Goal: Task Accomplishment & Management: Use online tool/utility

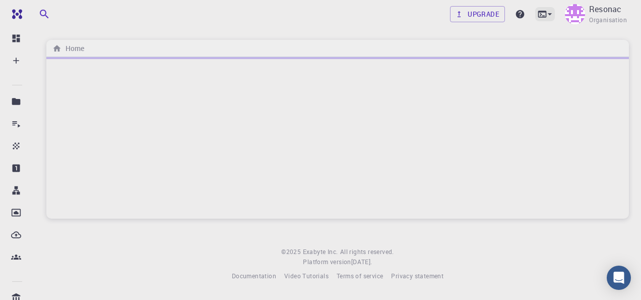
click at [545, 8] on div at bounding box center [546, 14] width 20 height 14
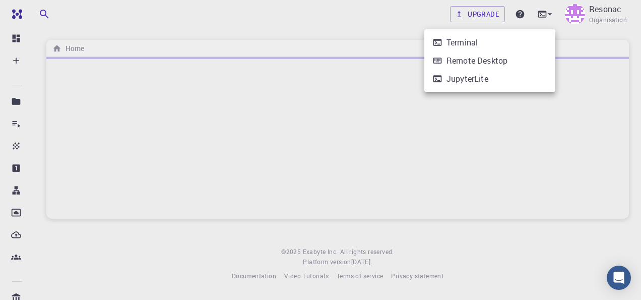
click at [520, 44] on li "Terminal" at bounding box center [490, 42] width 131 height 18
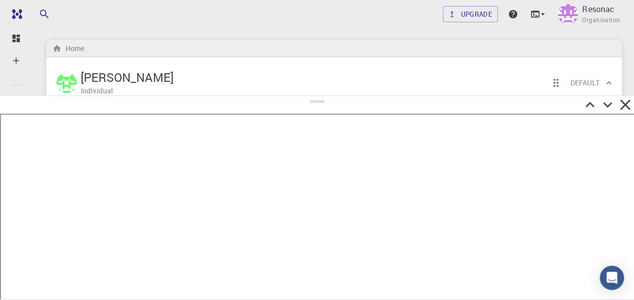
drag, startPoint x: 318, startPoint y: 154, endPoint x: 313, endPoint y: 80, distance: 74.8
click at [313, 95] on div at bounding box center [317, 197] width 634 height 204
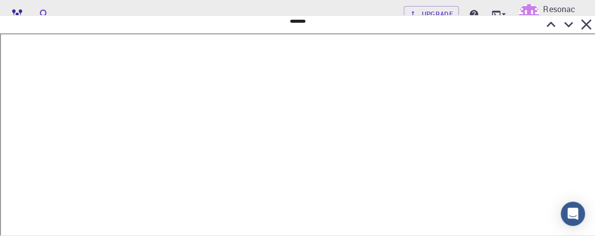
click at [401, 27] on div at bounding box center [297, 25] width 595 height 18
click at [364, 21] on div at bounding box center [297, 25] width 595 height 18
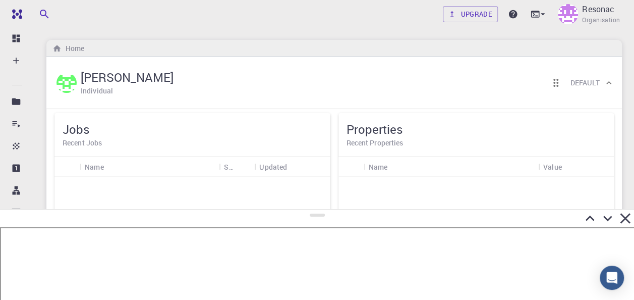
click at [286, 209] on div at bounding box center [317, 218] width 634 height 18
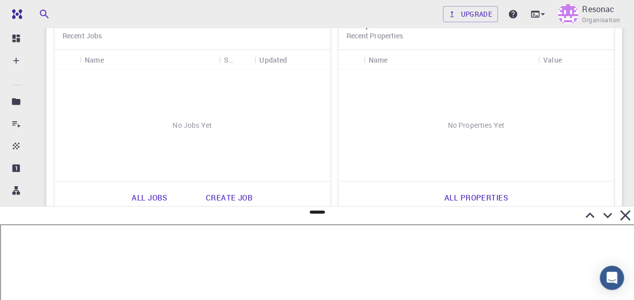
scroll to position [151, 0]
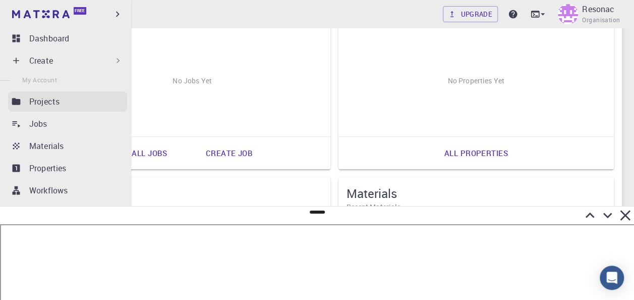
click at [35, 99] on p "Projects" at bounding box center [44, 101] width 30 height 12
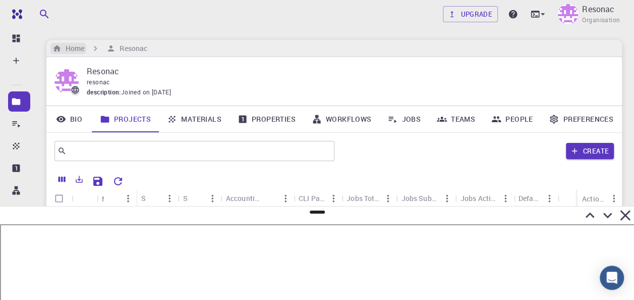
click at [70, 46] on h6 "Home" at bounding box center [73, 48] width 23 height 11
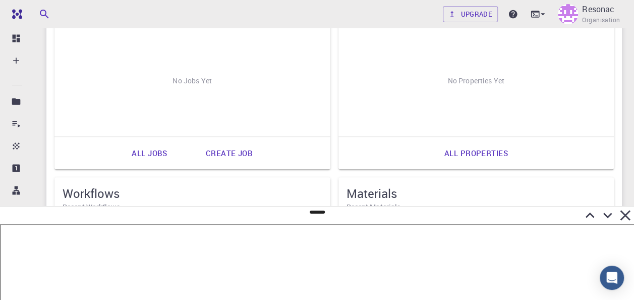
scroll to position [303, 0]
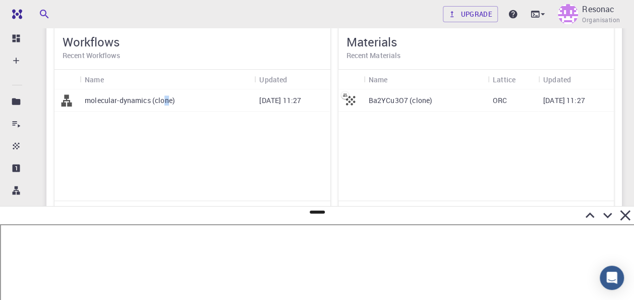
drag, startPoint x: 184, startPoint y: 104, endPoint x: 169, endPoint y: 105, distance: 14.7
click at [169, 105] on div "molecular-dynamics (clone)" at bounding box center [167, 100] width 174 height 22
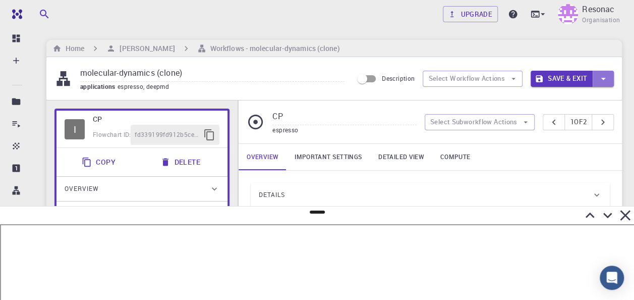
click at [603, 73] on icon "button" at bounding box center [603, 78] width 11 height 11
click at [134, 45] on div at bounding box center [317, 150] width 634 height 300
click at [154, 49] on h6 "[PERSON_NAME]" at bounding box center [144, 48] width 59 height 11
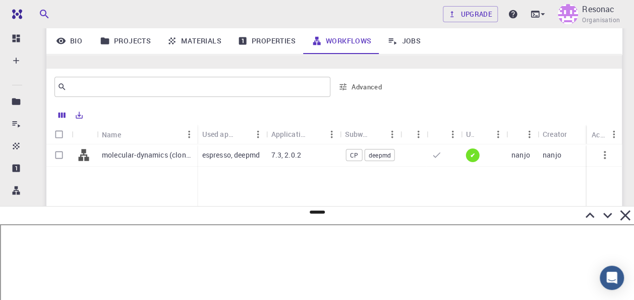
scroll to position [64, 0]
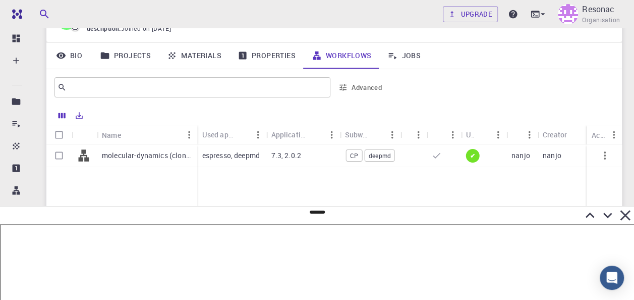
click at [413, 53] on link "Jobs" at bounding box center [403, 55] width 49 height 26
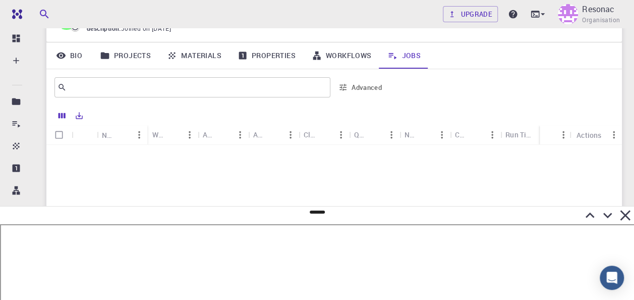
click at [212, 55] on link "Materials" at bounding box center [194, 55] width 71 height 26
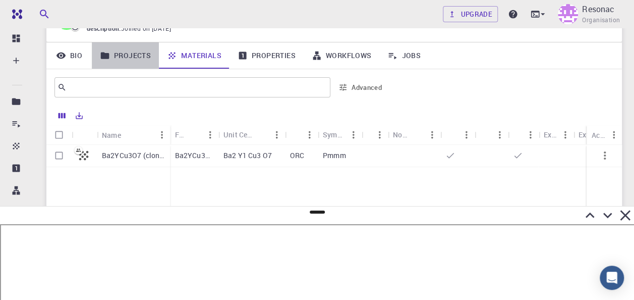
click at [125, 49] on link "Projects" at bounding box center [125, 55] width 67 height 26
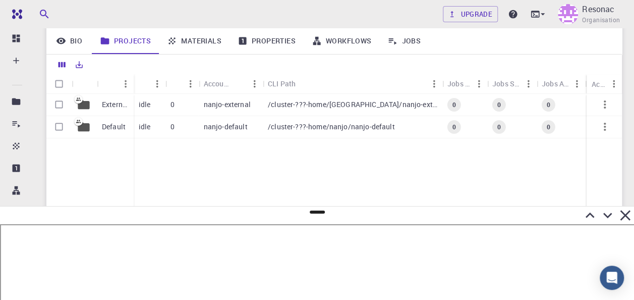
scroll to position [64, 0]
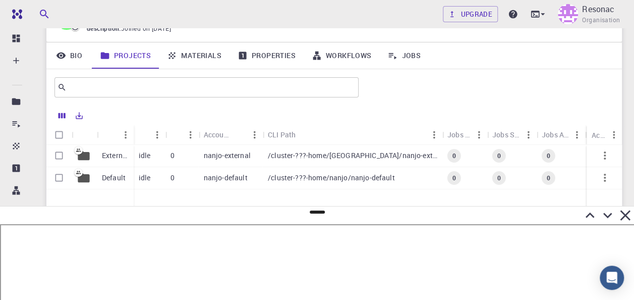
click at [216, 180] on p "nanjo-default" at bounding box center [226, 177] width 44 height 10
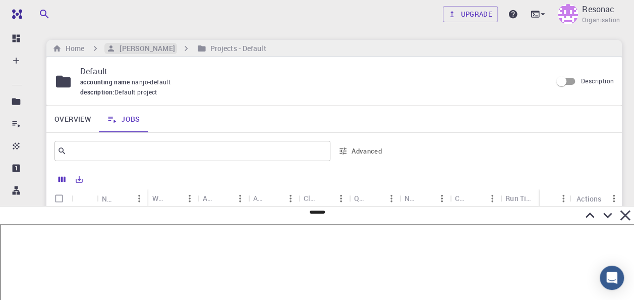
click at [133, 47] on h6 "[PERSON_NAME]" at bounding box center [144, 48] width 59 height 11
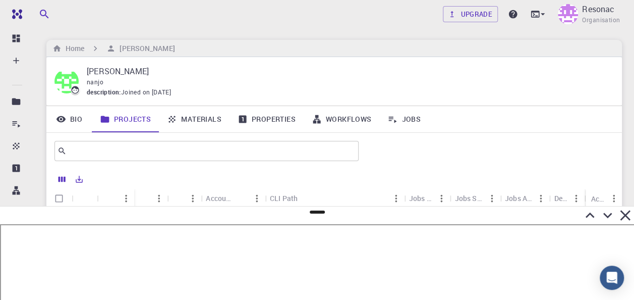
scroll to position [101, 0]
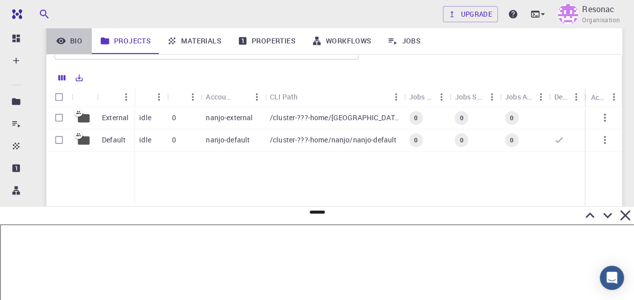
click at [83, 40] on link "Bio" at bounding box center [68, 41] width 45 height 26
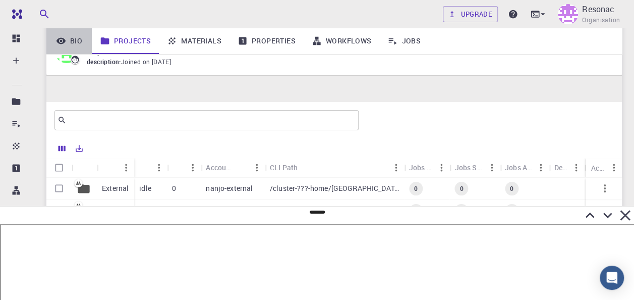
scroll to position [31, 0]
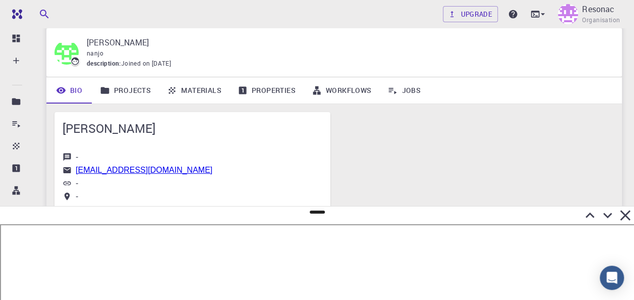
click at [193, 92] on link "Materials" at bounding box center [194, 90] width 71 height 26
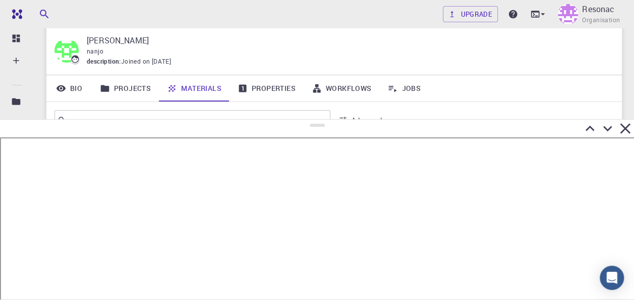
drag, startPoint x: 308, startPoint y: 211, endPoint x: 308, endPoint y: 112, distance: 98.8
click at [308, 119] on div at bounding box center [317, 209] width 634 height 181
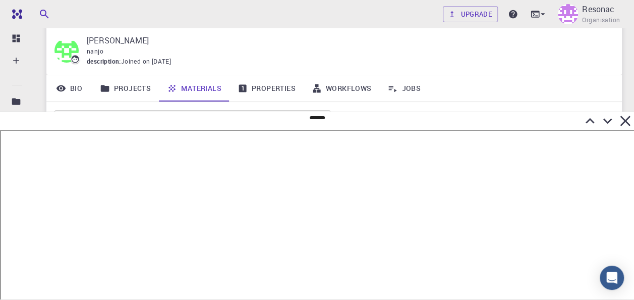
click at [73, 61] on icon at bounding box center [75, 58] width 9 height 9
click at [71, 52] on img at bounding box center [66, 50] width 24 height 24
click at [155, 110] on div "​" at bounding box center [192, 120] width 276 height 20
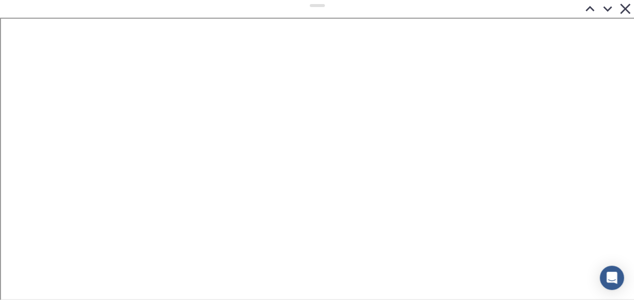
drag, startPoint x: 322, startPoint y: 116, endPoint x: 336, endPoint y: -18, distance: 134.9
click at [336, 0] on html "Free Dashboard Create New Job New Material Create Material Upload File Import f…" at bounding box center [317, 231] width 634 height 463
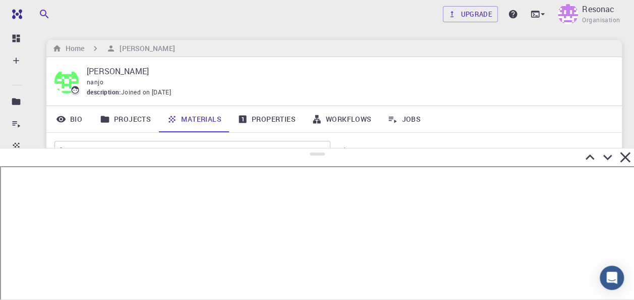
drag, startPoint x: 314, startPoint y: 5, endPoint x: 327, endPoint y: 144, distance: 139.8
click at [327, 148] on div at bounding box center [317, 224] width 634 height 152
click at [622, 148] on icon at bounding box center [625, 153] width 18 height 18
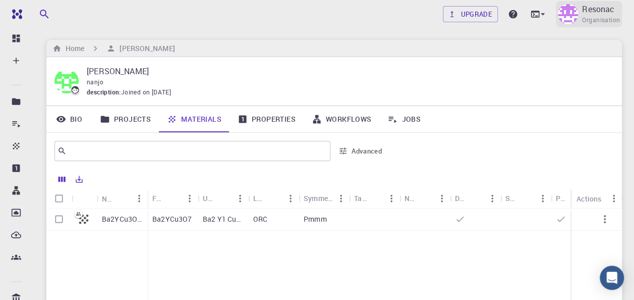
click at [560, 18] on img at bounding box center [568, 14] width 20 height 20
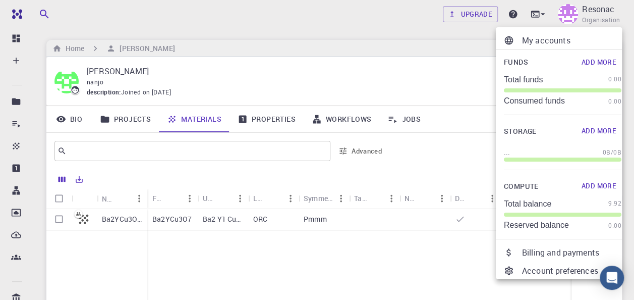
click at [435, 74] on div at bounding box center [317, 150] width 634 height 300
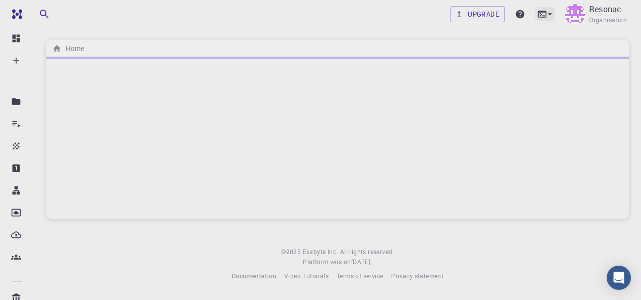
click at [550, 13] on icon at bounding box center [550, 14] width 10 height 10
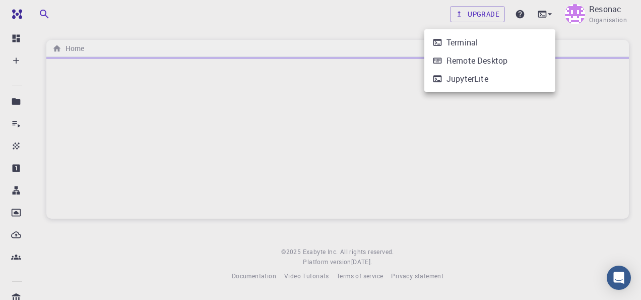
click at [498, 36] on li "Terminal" at bounding box center [490, 42] width 131 height 18
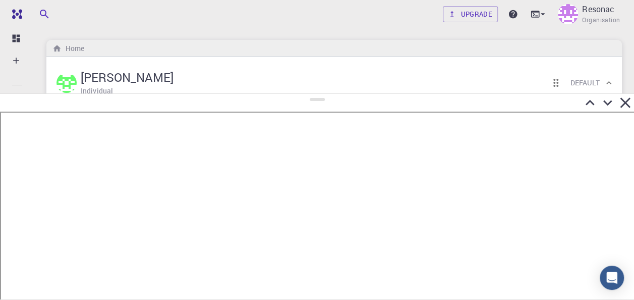
drag, startPoint x: 313, startPoint y: 153, endPoint x: 312, endPoint y: 94, distance: 59.5
click at [312, 94] on div at bounding box center [317, 196] width 634 height 206
click at [620, 101] on icon at bounding box center [625, 103] width 18 height 18
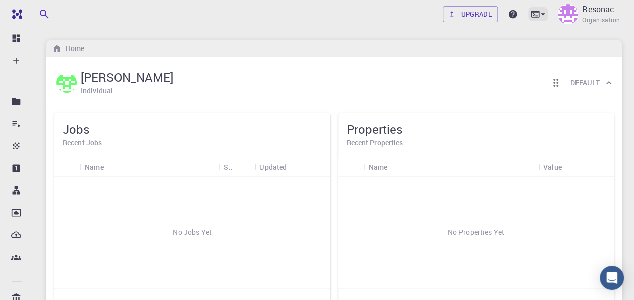
click at [536, 20] on div at bounding box center [538, 14] width 20 height 14
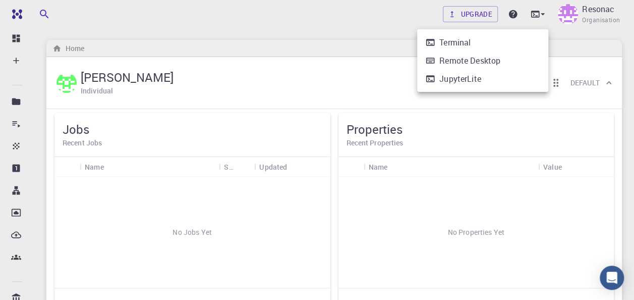
click at [389, 31] on div at bounding box center [317, 150] width 634 height 300
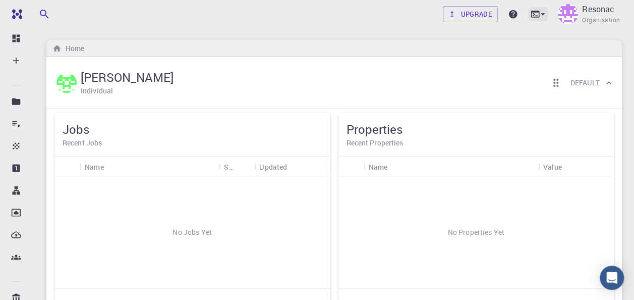
click at [544, 8] on div at bounding box center [538, 14] width 20 height 14
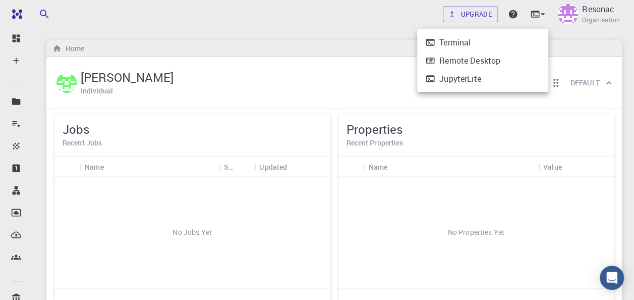
click at [513, 61] on li "Remote Desktop" at bounding box center [482, 60] width 131 height 18
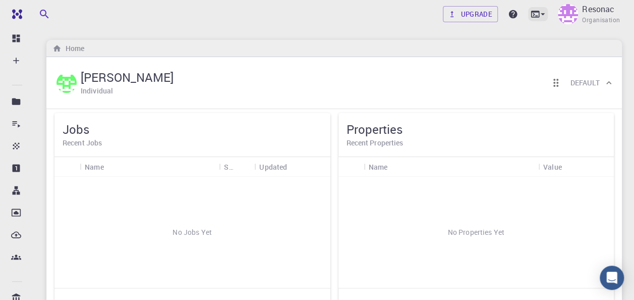
click at [536, 12] on icon at bounding box center [535, 14] width 9 height 7
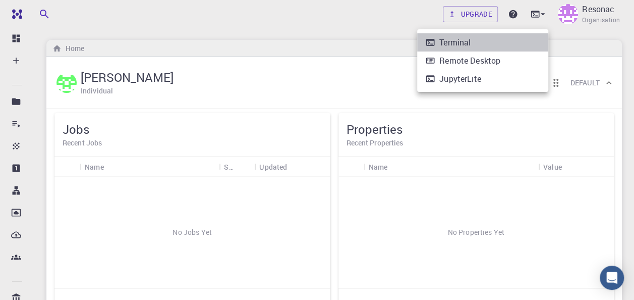
click at [501, 46] on li "Terminal" at bounding box center [482, 42] width 131 height 18
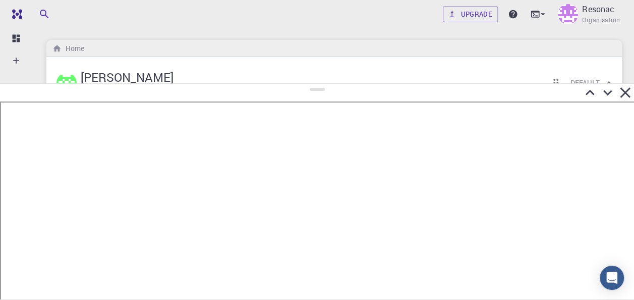
drag, startPoint x: 317, startPoint y: 155, endPoint x: 318, endPoint y: 84, distance: 71.6
click at [318, 84] on div at bounding box center [317, 191] width 634 height 216
click at [546, 13] on icon at bounding box center [543, 14] width 10 height 10
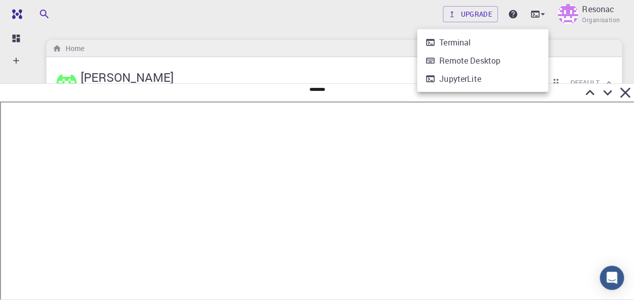
click at [628, 86] on div at bounding box center [317, 150] width 634 height 300
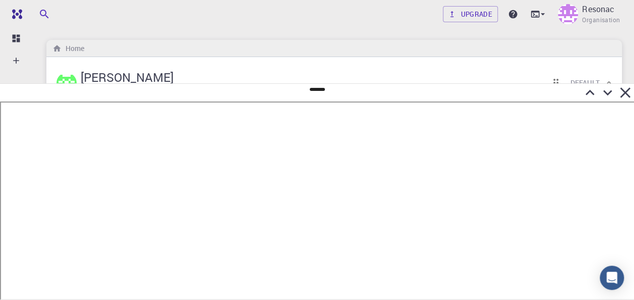
click at [625, 94] on icon at bounding box center [625, 92] width 10 height 10
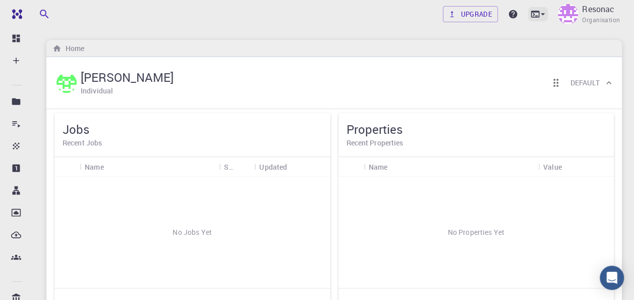
click at [542, 16] on icon at bounding box center [543, 14] width 10 height 10
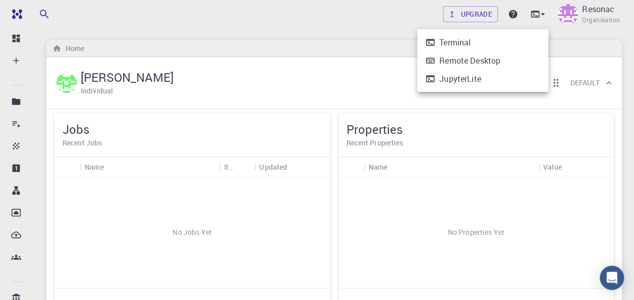
click at [527, 44] on li "Terminal" at bounding box center [482, 42] width 131 height 18
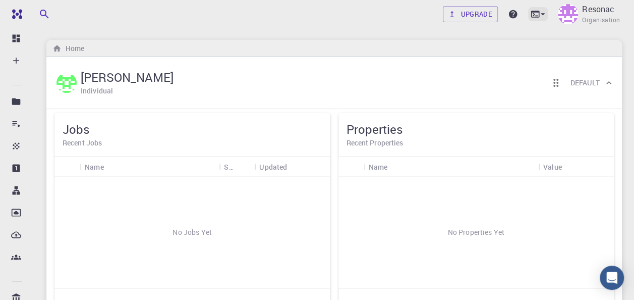
click at [534, 14] on icon at bounding box center [535, 14] width 9 height 7
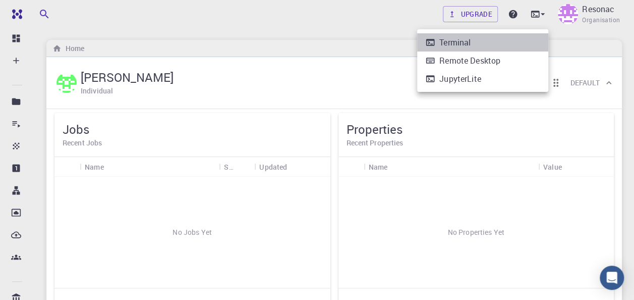
click at [464, 41] on div "Terminal" at bounding box center [454, 42] width 31 height 12
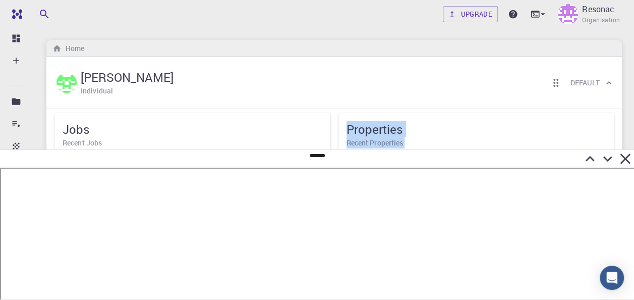
drag, startPoint x: 318, startPoint y: 157, endPoint x: 311, endPoint y: 140, distance: 18.7
click at [319, 114] on div "Jobs Recent Jobs" at bounding box center [192, 135] width 276 height 44
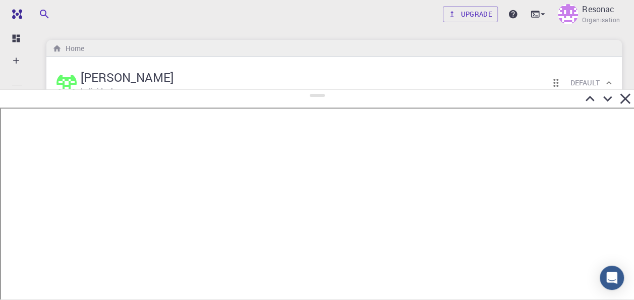
drag, startPoint x: 316, startPoint y: 154, endPoint x: 314, endPoint y: 81, distance: 73.6
click at [314, 89] on div at bounding box center [317, 194] width 634 height 210
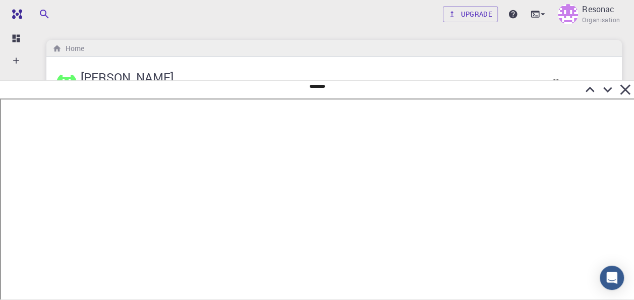
click at [620, 90] on icon at bounding box center [625, 90] width 18 height 18
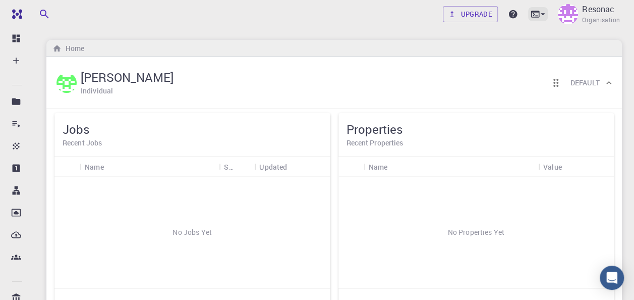
click at [532, 14] on icon at bounding box center [535, 14] width 9 height 7
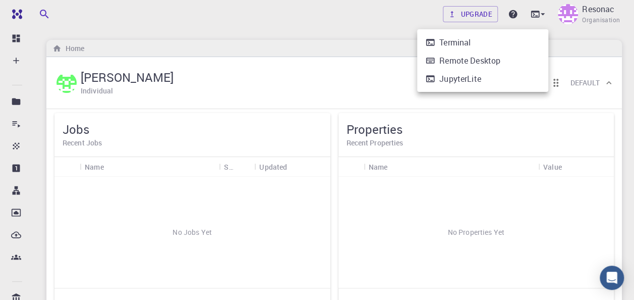
click at [503, 35] on li "Terminal" at bounding box center [482, 42] width 131 height 18
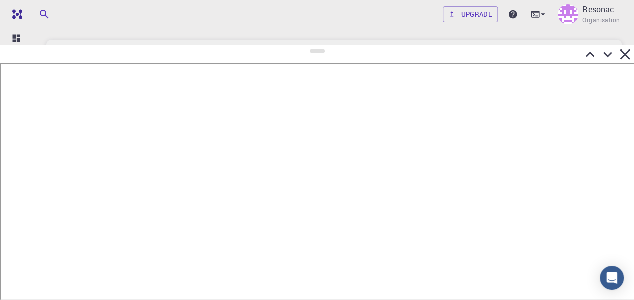
drag, startPoint x: 317, startPoint y: 154, endPoint x: 298, endPoint y: 45, distance: 110.6
click at [298, 45] on div at bounding box center [317, 172] width 634 height 255
click at [619, 49] on icon at bounding box center [625, 54] width 18 height 18
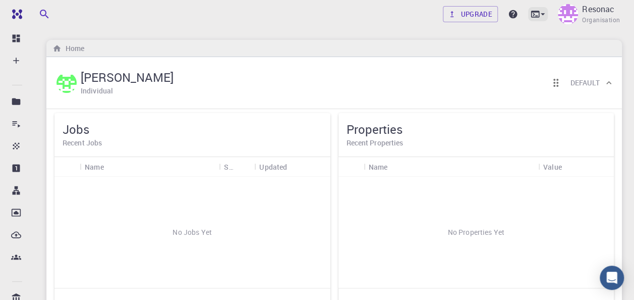
click at [537, 14] on icon at bounding box center [535, 14] width 10 height 10
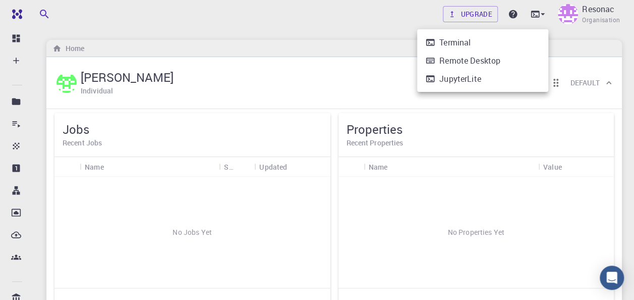
click at [52, 30] on div at bounding box center [317, 150] width 634 height 300
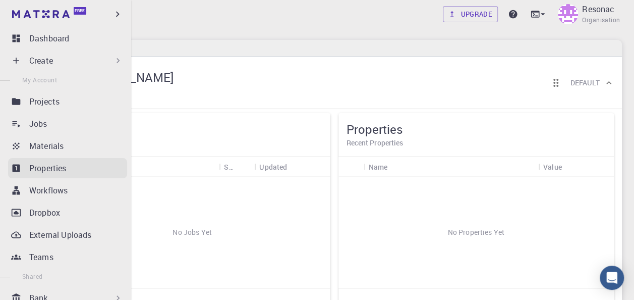
scroll to position [50, 0]
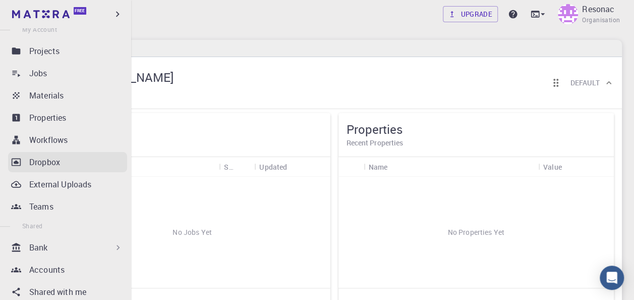
click at [45, 166] on p "Dropbox" at bounding box center [44, 162] width 31 height 12
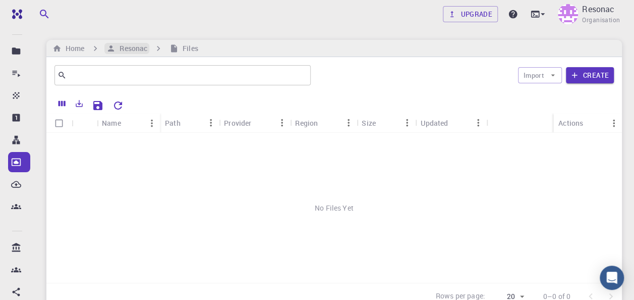
click at [134, 47] on h6 "Resonac" at bounding box center [131, 48] width 32 height 11
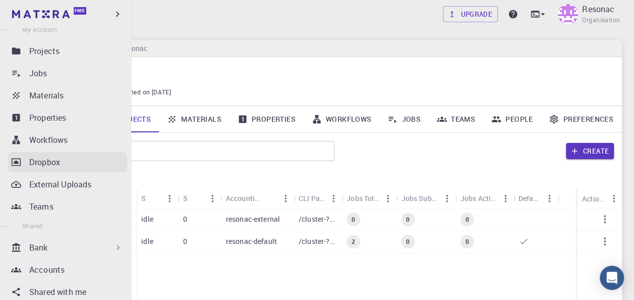
click at [15, 164] on icon at bounding box center [16, 162] width 10 height 10
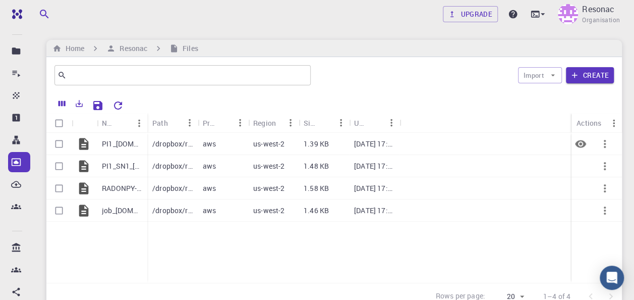
click at [162, 141] on p "/dropbox/resonac/PI1_[DOMAIN_NAME]" at bounding box center [172, 144] width 40 height 10
click at [546, 12] on icon at bounding box center [543, 14] width 10 height 10
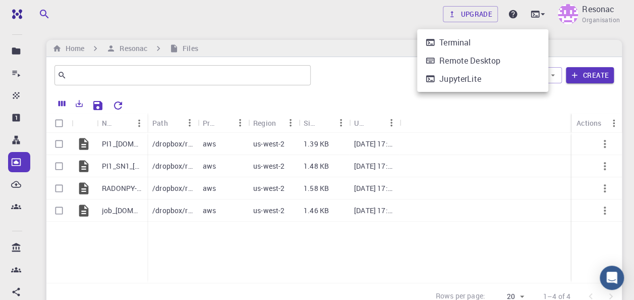
click at [18, 190] on div at bounding box center [317, 150] width 634 height 300
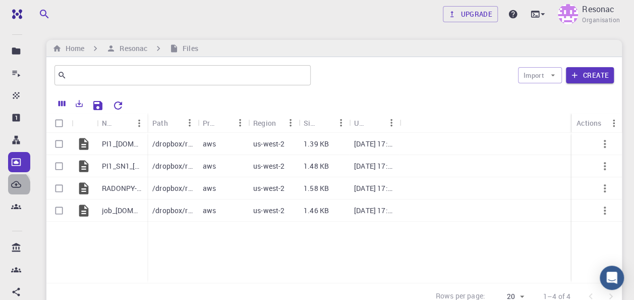
click at [14, 186] on icon at bounding box center [16, 184] width 10 height 10
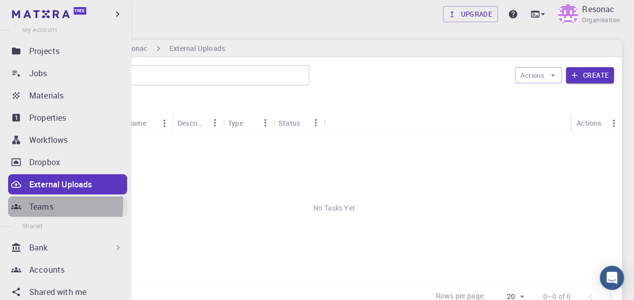
click at [19, 205] on icon at bounding box center [16, 206] width 10 height 10
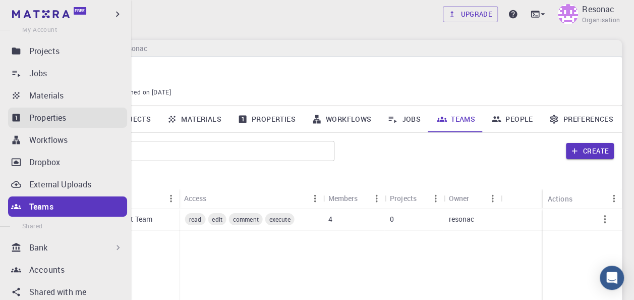
click at [22, 116] on link "Properties" at bounding box center [67, 117] width 119 height 20
